Goal: Task Accomplishment & Management: Manage account settings

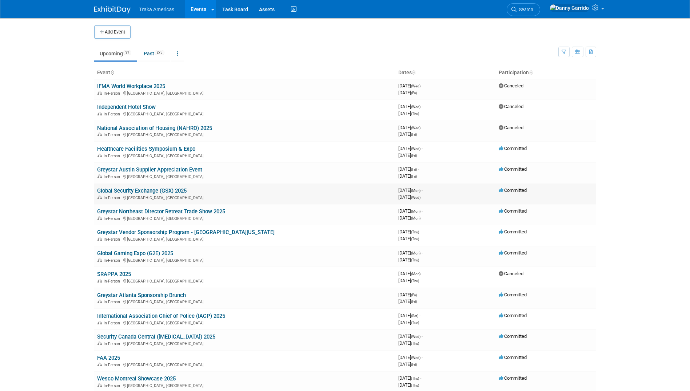
click at [119, 190] on link "Global Security Exchange (GSX) 2025" at bounding box center [141, 190] width 89 height 7
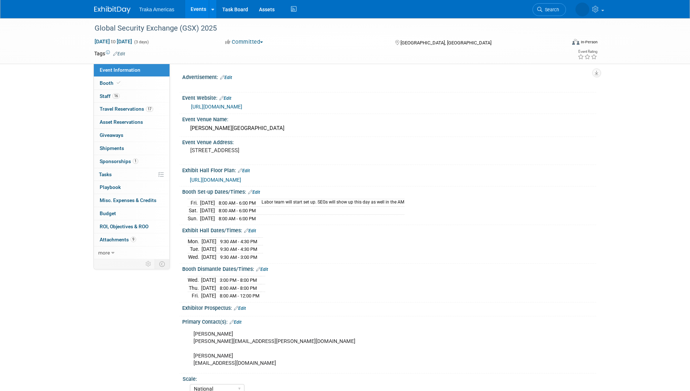
select select "National"
click at [120, 110] on span "Travel Reservations 17" at bounding box center [126, 109] width 53 height 6
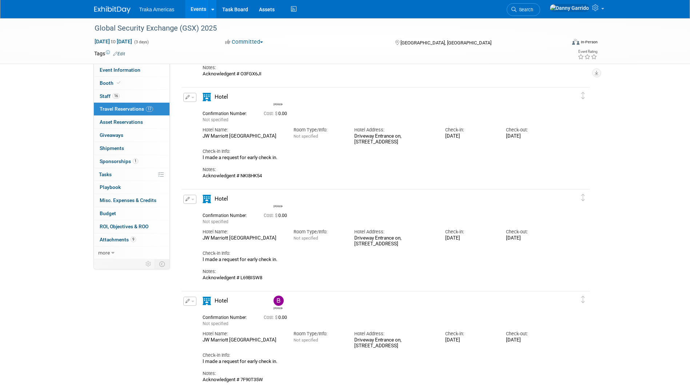
scroll to position [1164, 0]
